Goal: Task Accomplishment & Management: Manage account settings

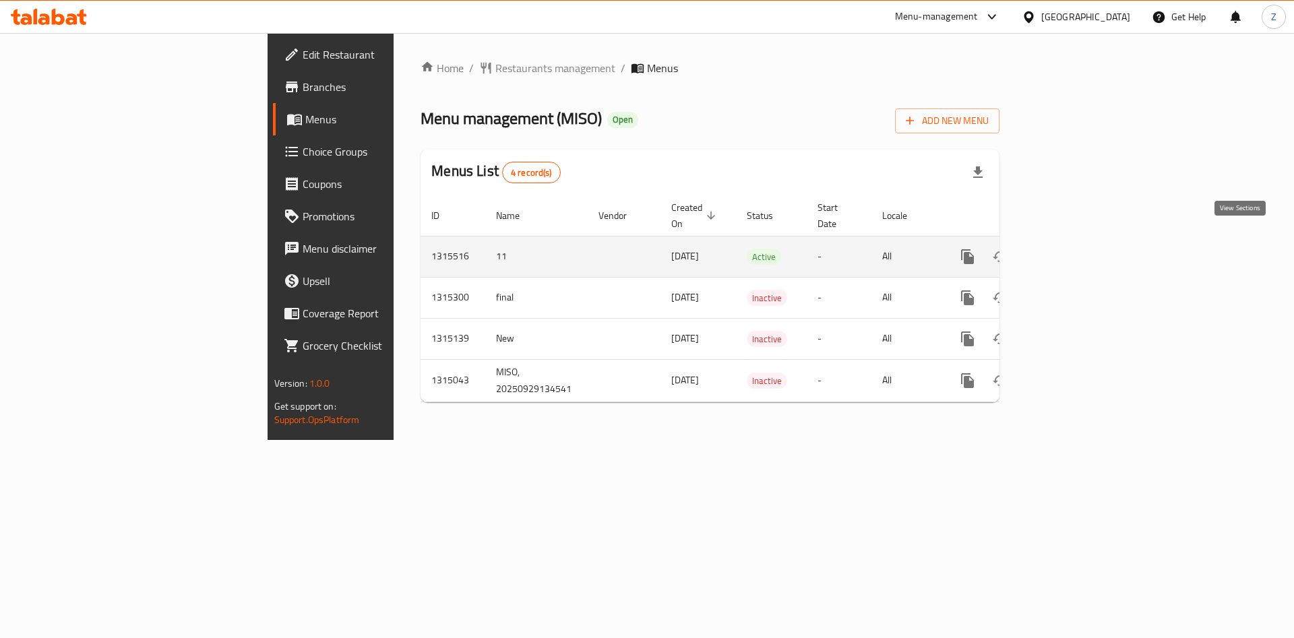
click at [1073, 249] on icon "enhanced table" at bounding box center [1065, 257] width 16 height 16
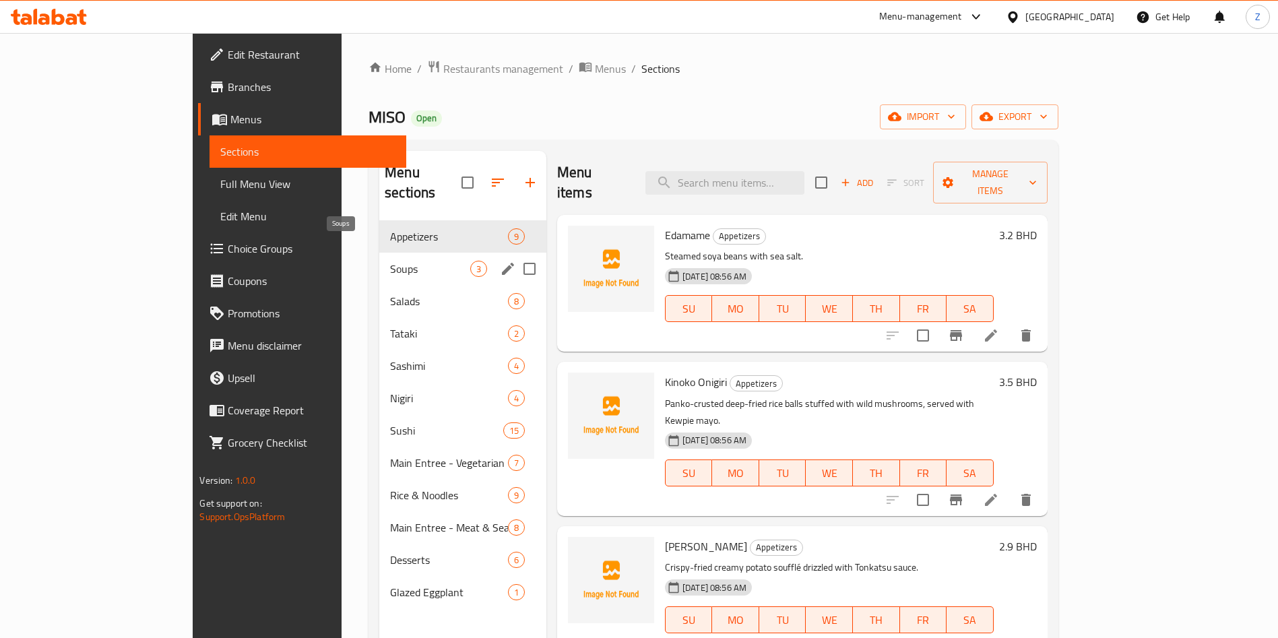
click at [390, 261] on span "Soups" at bounding box center [430, 269] width 80 height 16
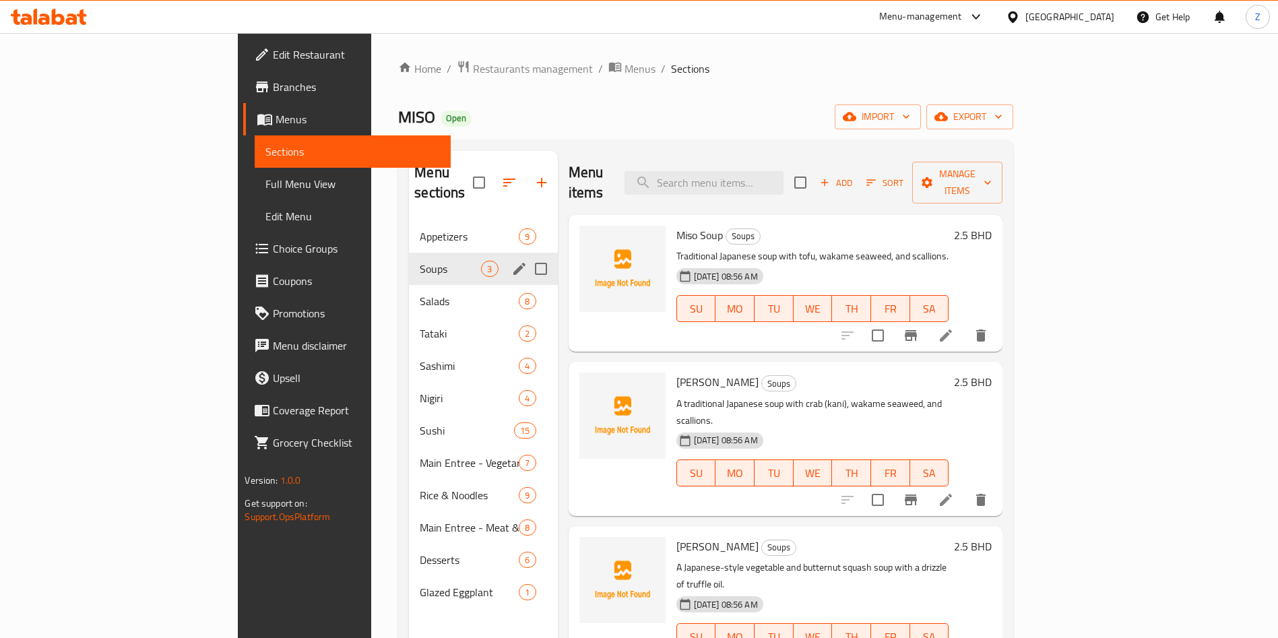
click at [409, 285] on div "Salads 8" at bounding box center [483, 301] width 148 height 32
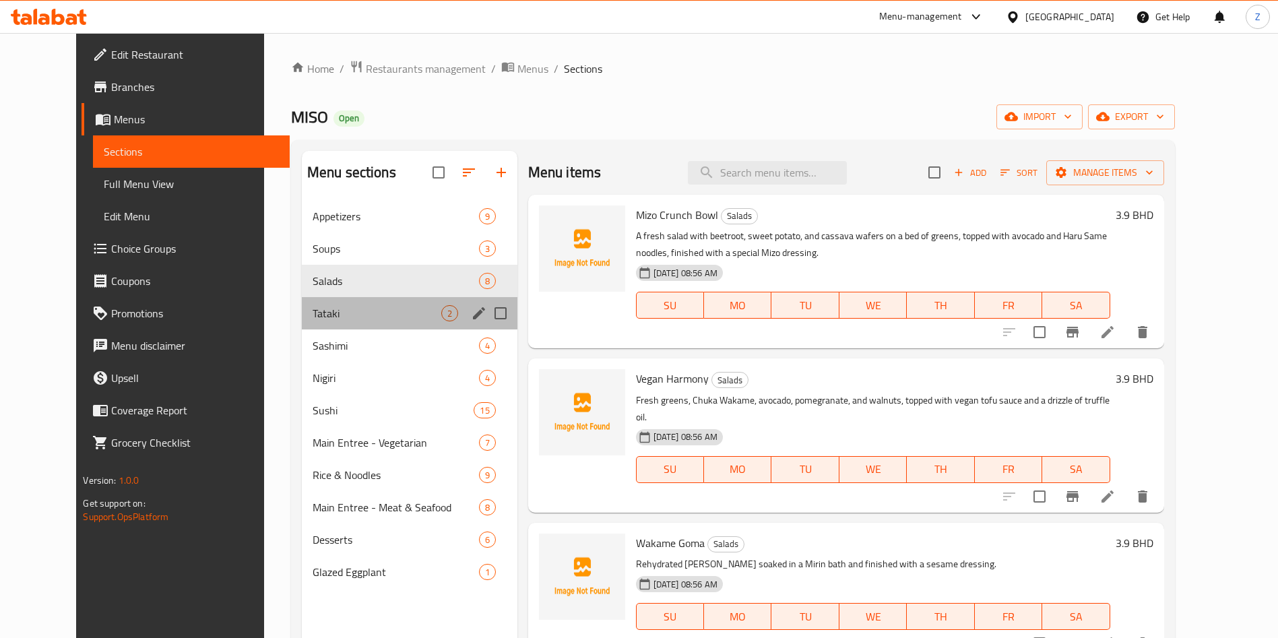
click at [340, 301] on div "Tataki 2" at bounding box center [410, 313] width 216 height 32
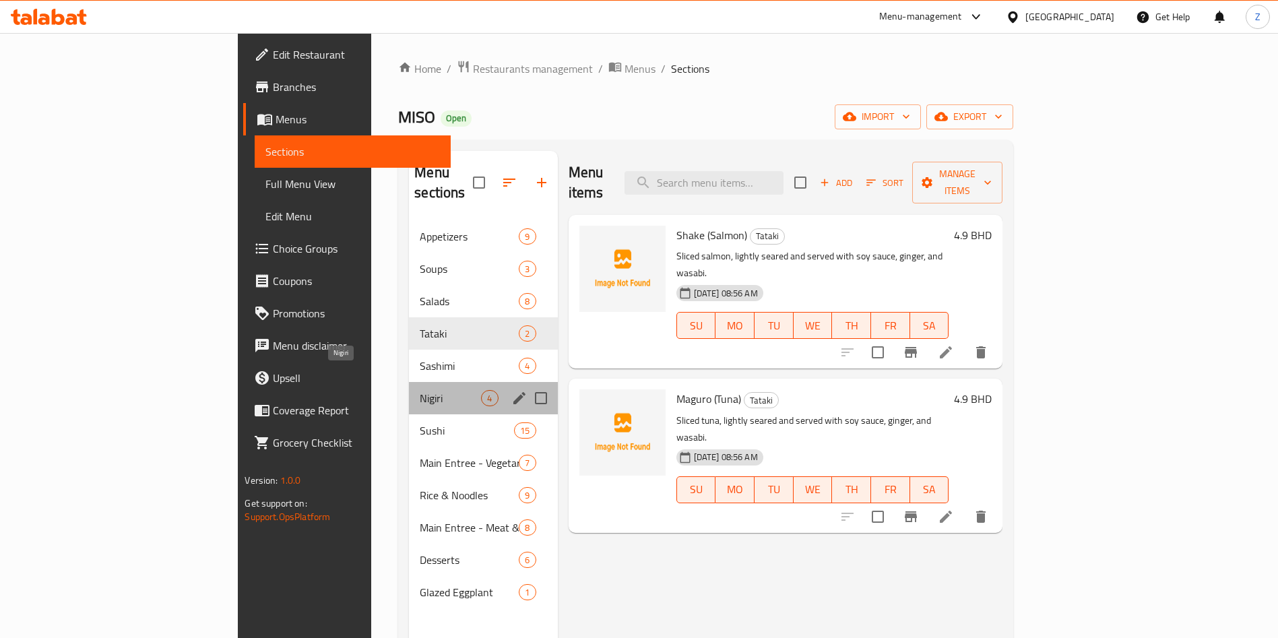
drag, startPoint x: 334, startPoint y: 372, endPoint x: 337, endPoint y: 391, distance: 19.1
click at [420, 390] on span "Nigiri" at bounding box center [450, 398] width 61 height 16
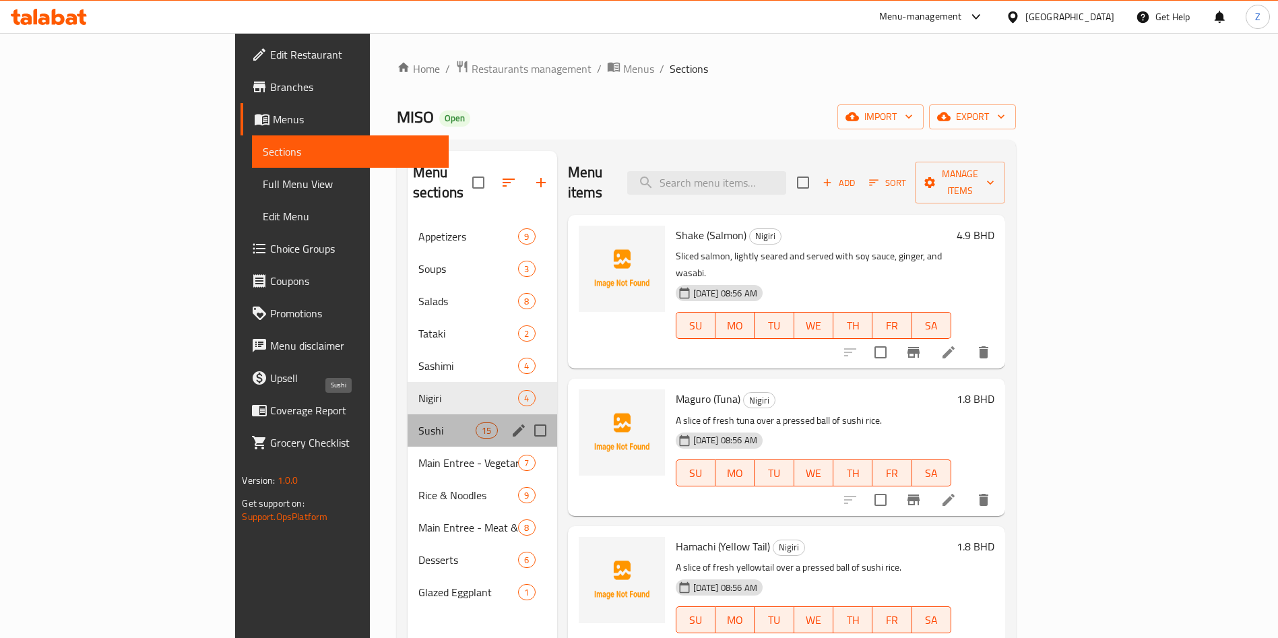
click at [418, 422] on span "Sushi" at bounding box center [446, 430] width 57 height 16
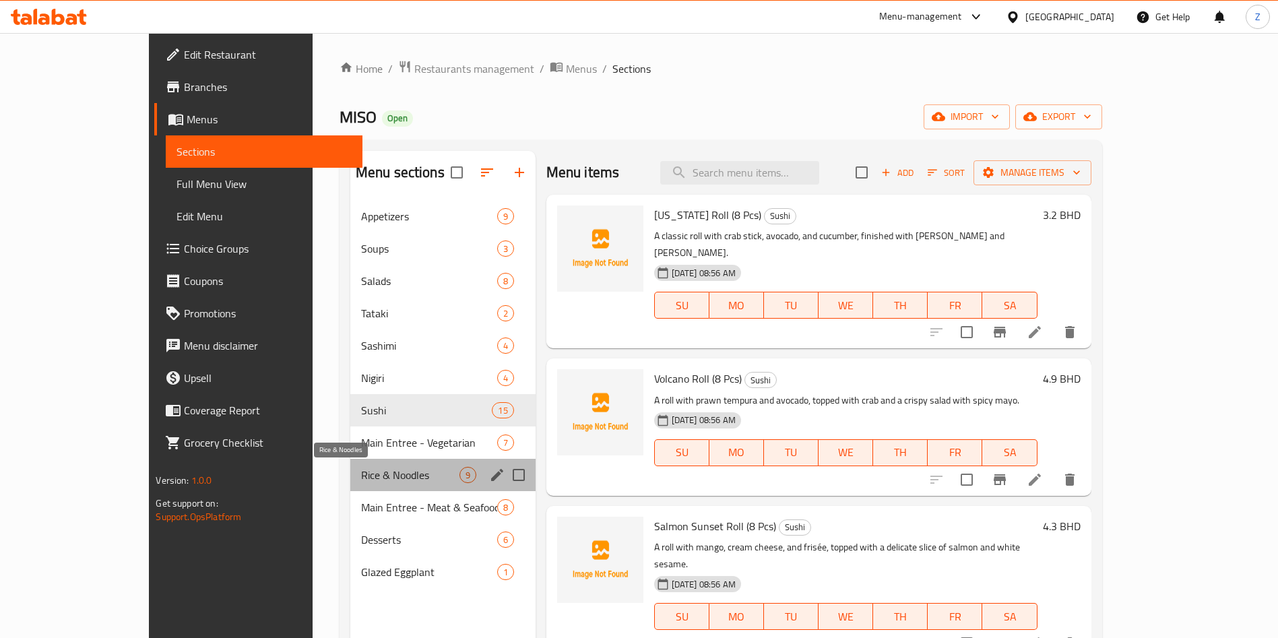
drag, startPoint x: 334, startPoint y: 479, endPoint x: 328, endPoint y: 504, distance: 25.5
click at [361, 480] on span "Rice & Noodles" at bounding box center [410, 475] width 98 height 16
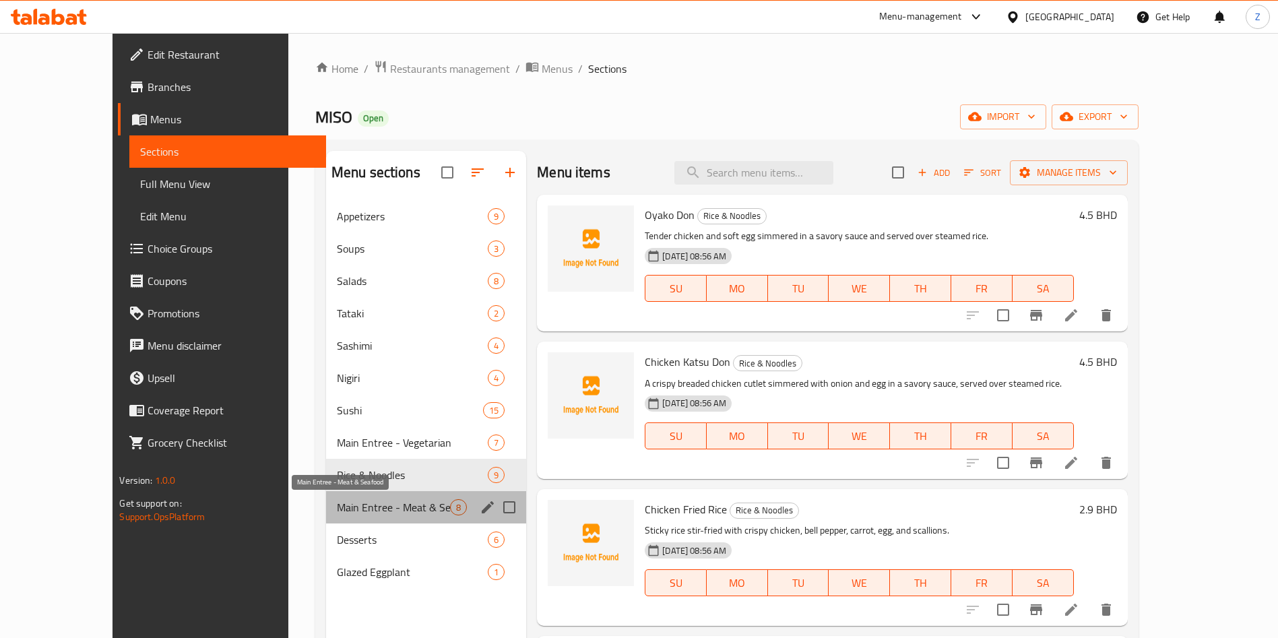
click at [337, 506] on span "Main Entree - Meat & Seafood" at bounding box center [393, 507] width 113 height 16
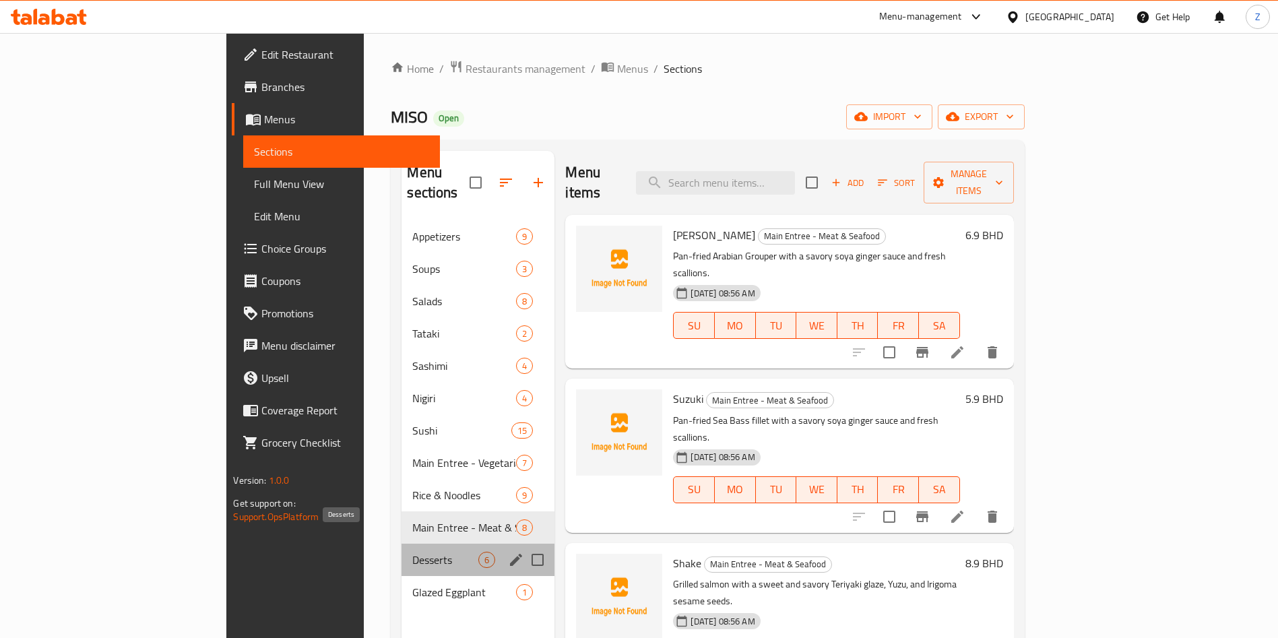
click at [412, 552] on span "Desserts" at bounding box center [445, 560] width 66 height 16
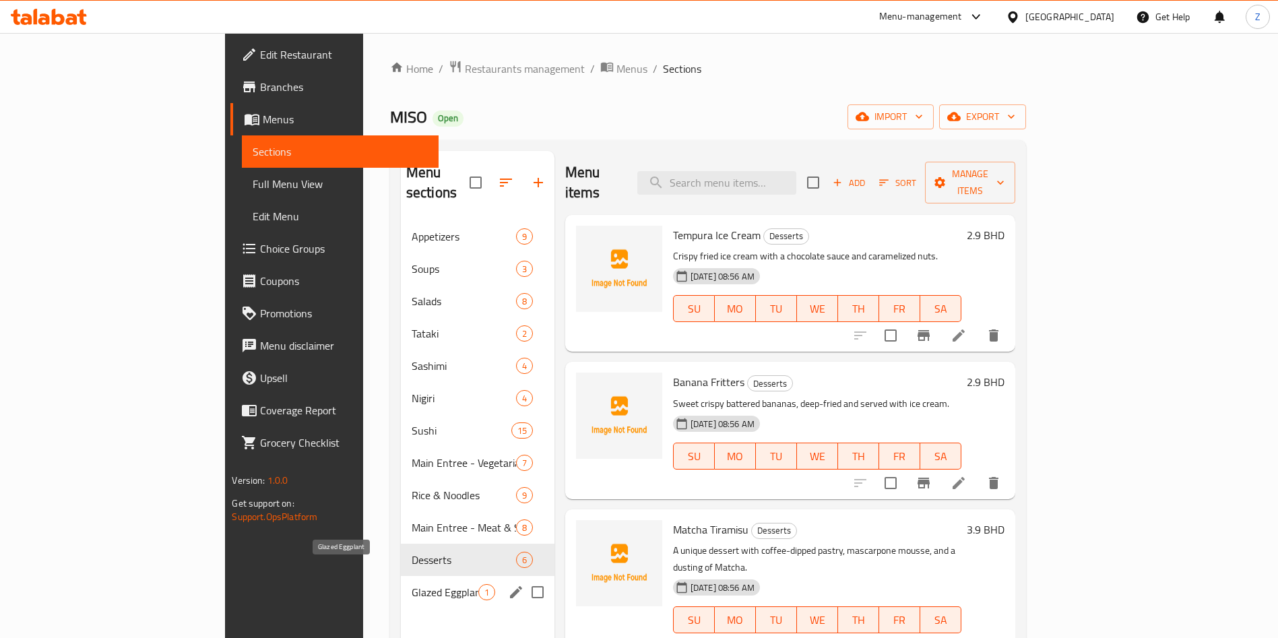
click at [412, 584] on span "Glazed Eggplant" at bounding box center [445, 592] width 67 height 16
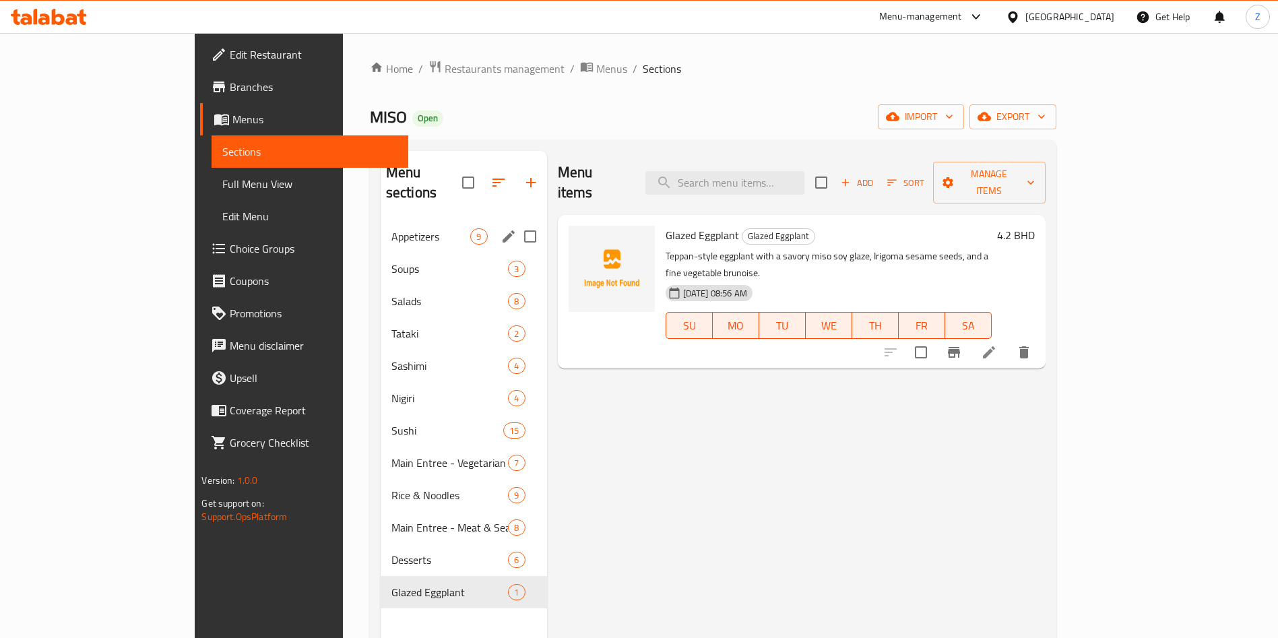
click at [381, 229] on div "Appetizers 9" at bounding box center [464, 236] width 166 height 32
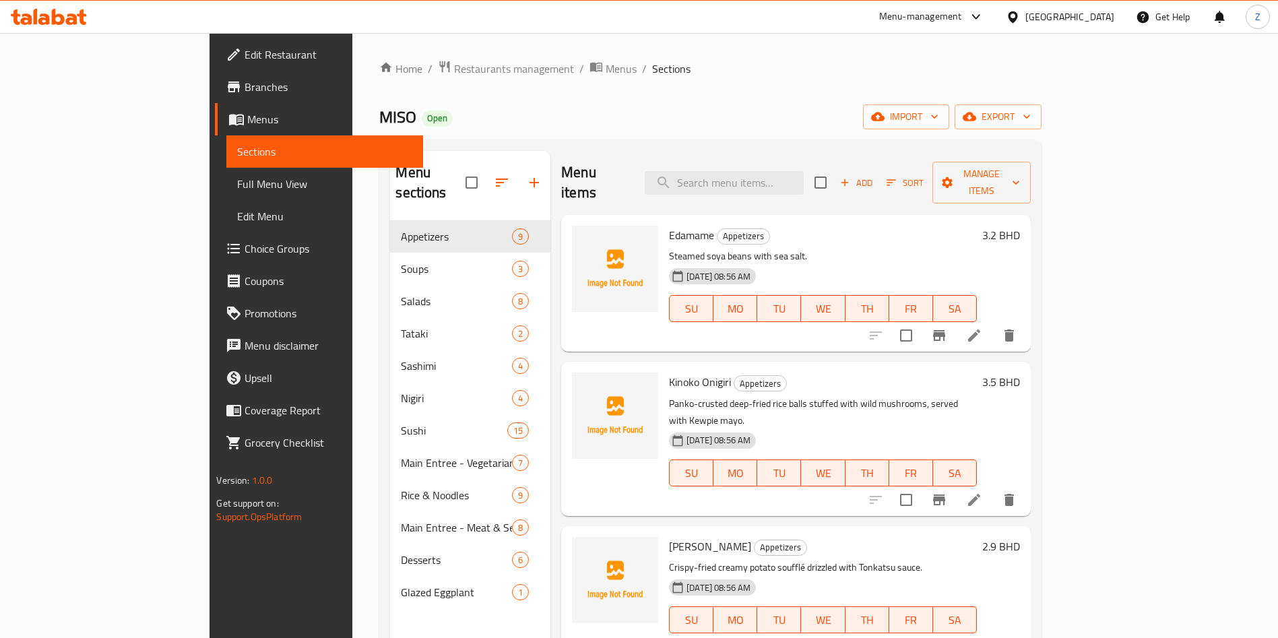
click at [905, 78] on div "Home / Restaurants management / Menus / Sections MISO Open import export Menu s…" at bounding box center [710, 430] width 662 height 740
